Goal: Information Seeking & Learning: Learn about a topic

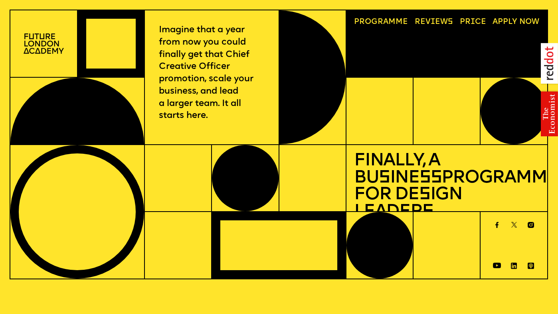
select select "****"
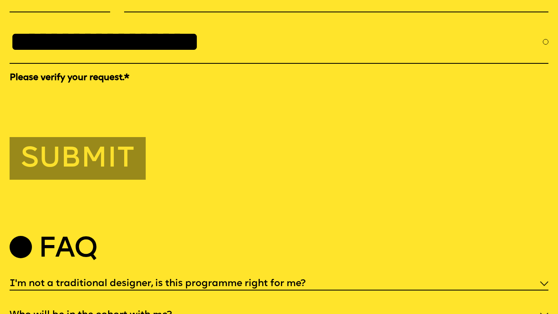
scroll to position [2688, 0]
